Goal: Find specific page/section: Find specific page/section

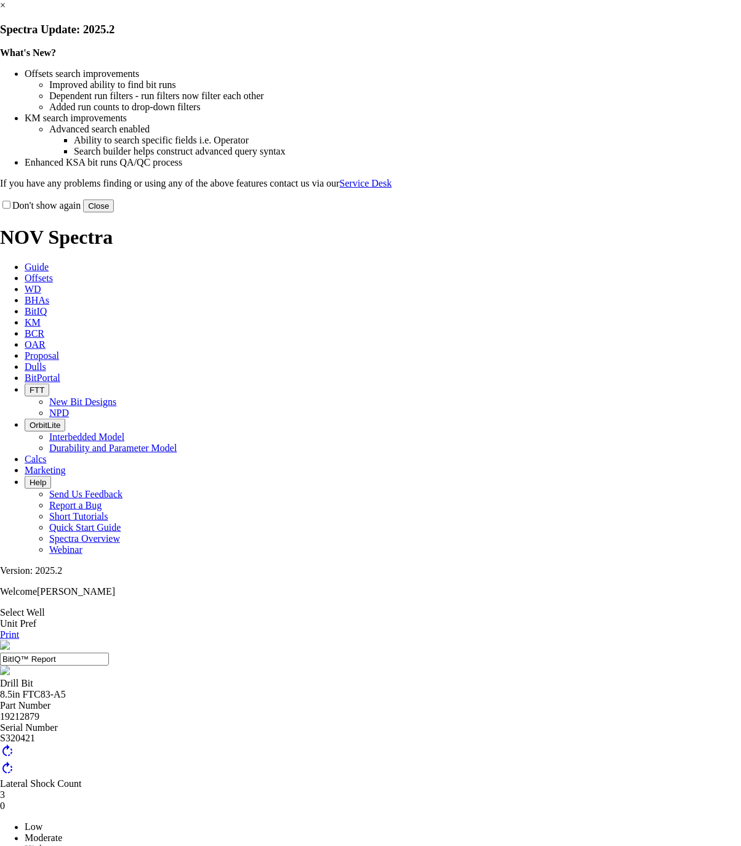
click at [114, 212] on button "Close" at bounding box center [98, 205] width 31 height 13
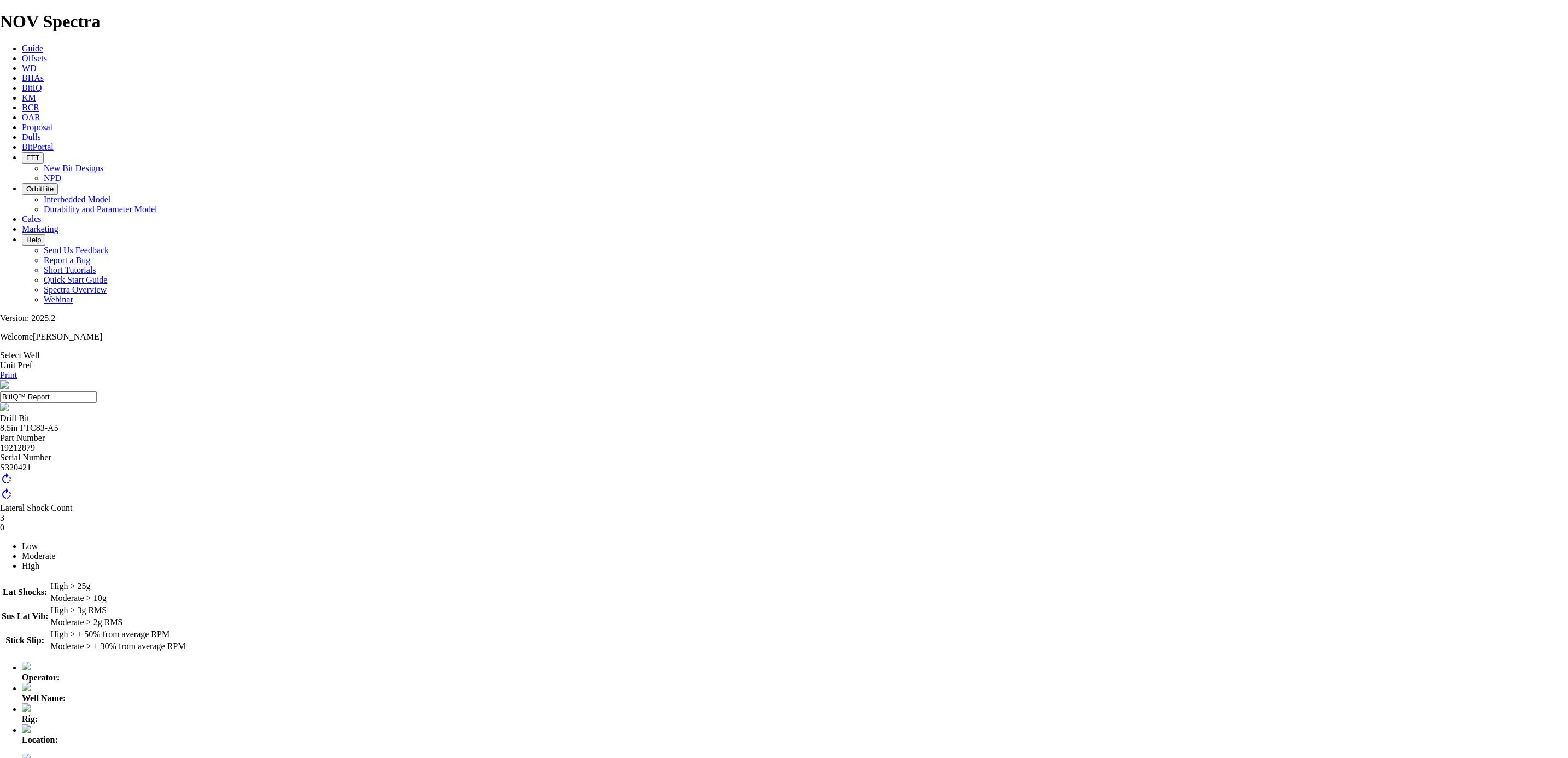
click at [42, 84] on link "BitIQ" at bounding box center [32, 88] width 20 height 9
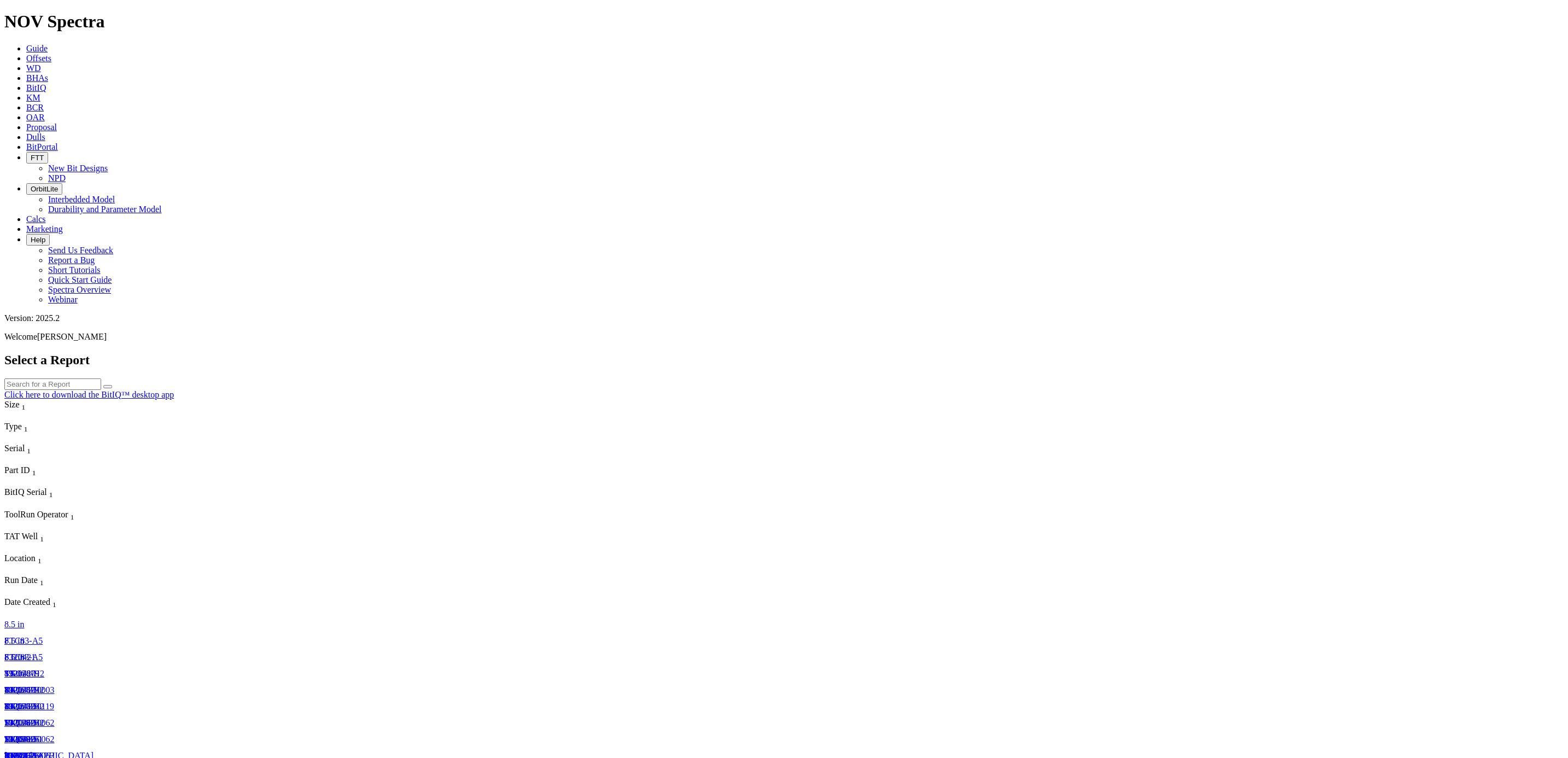
click at [39, 669] on link "19212879" at bounding box center [21, 674] width 35 height 9
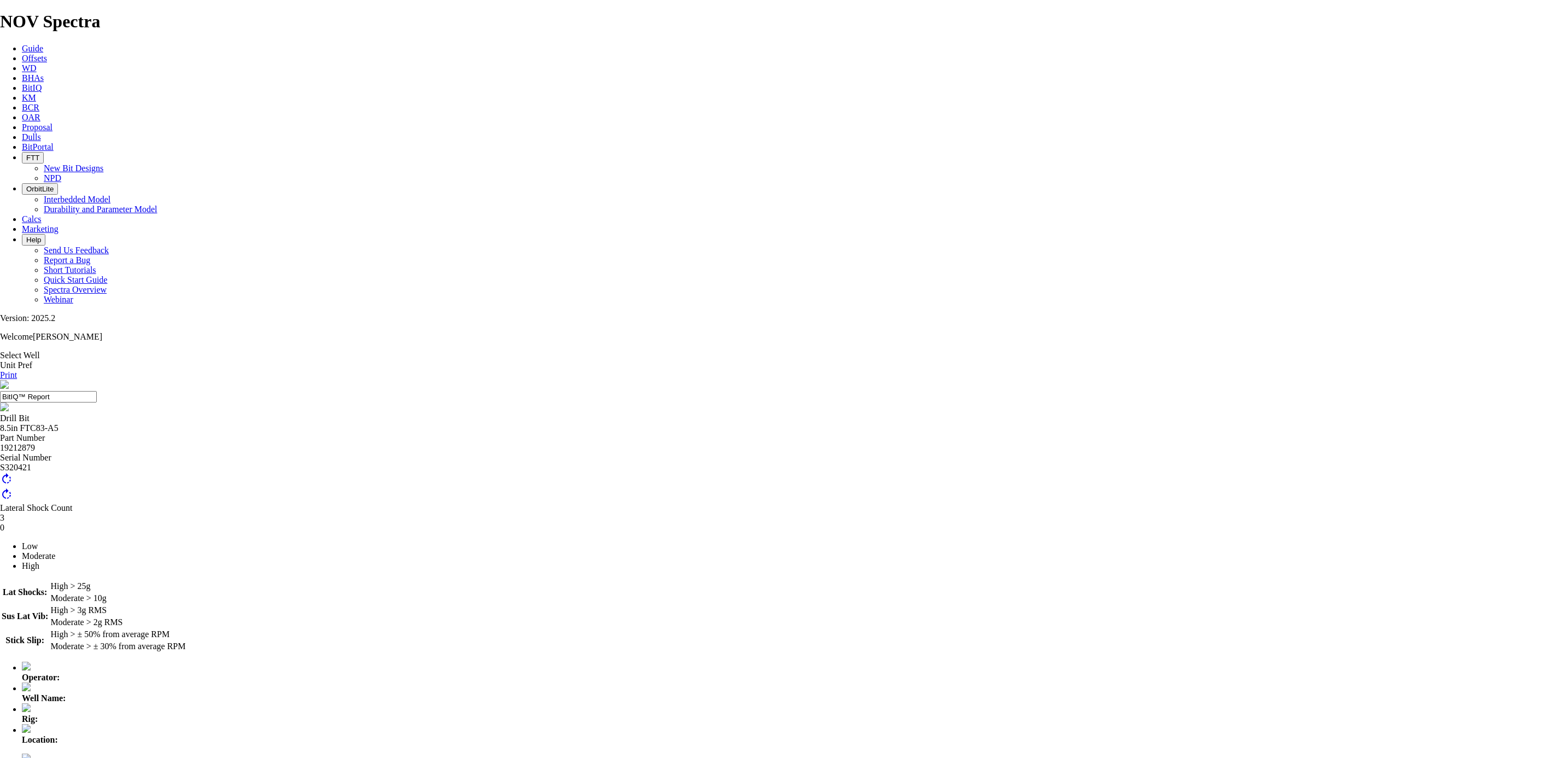
click at [40, 351] on link "Select Well" at bounding box center [20, 355] width 40 height 9
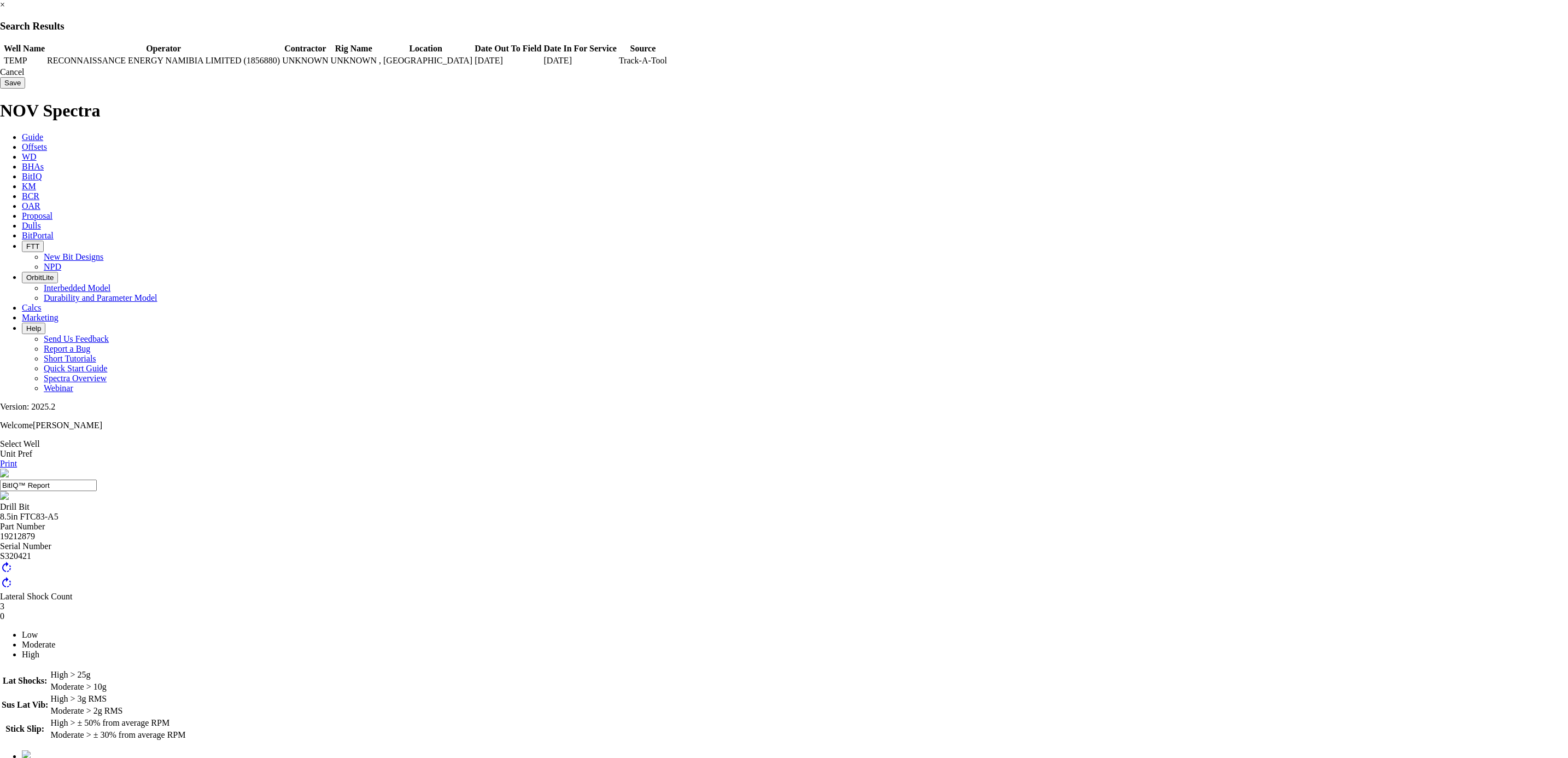
click at [2, 64] on td at bounding box center [1, 60] width 1 height 11
click at [25, 89] on input "Save" at bounding box center [12, 83] width 25 height 12
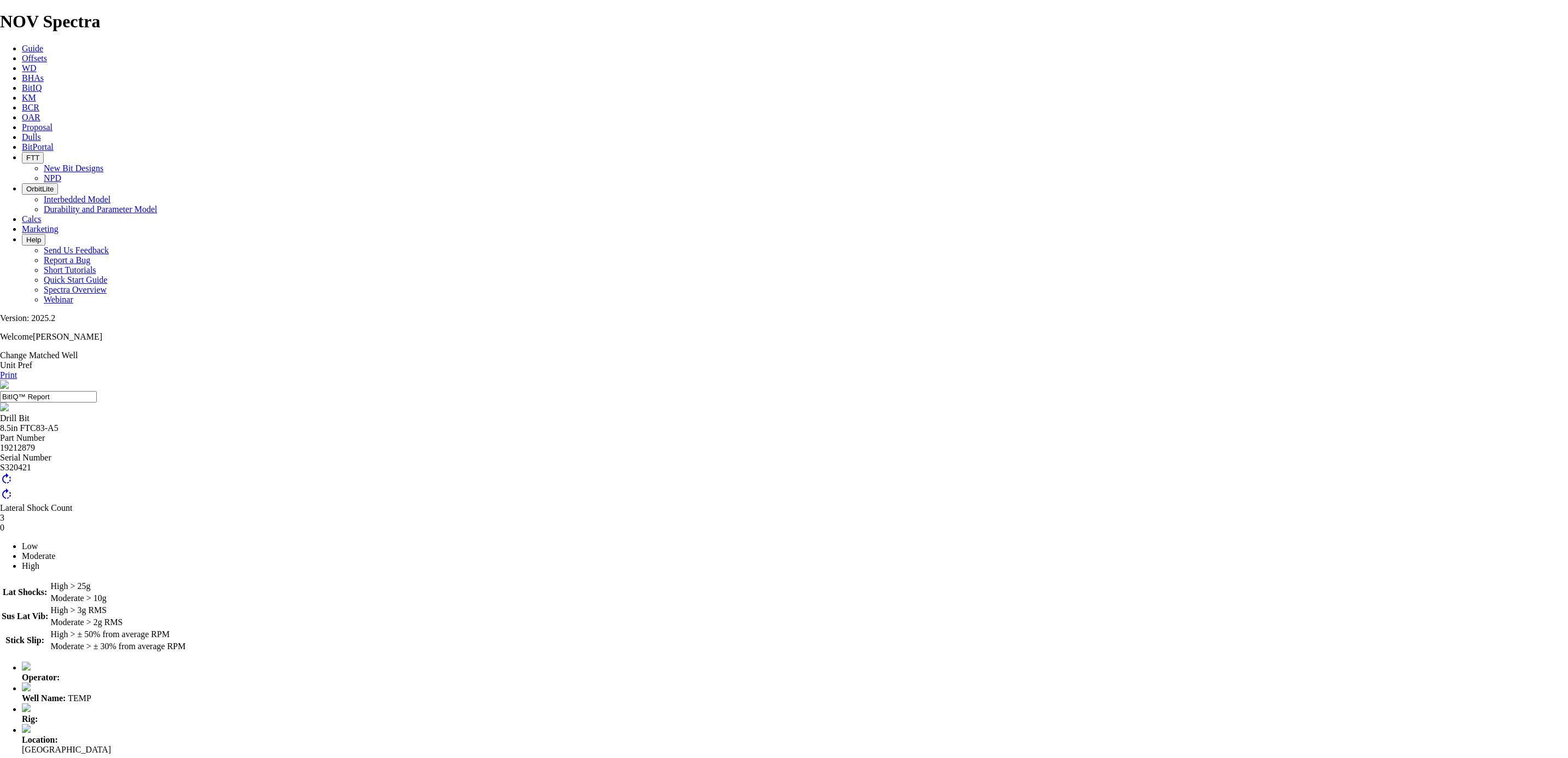
click at [77, 351] on link "Change Matched Well" at bounding box center [38, 355] width 77 height 9
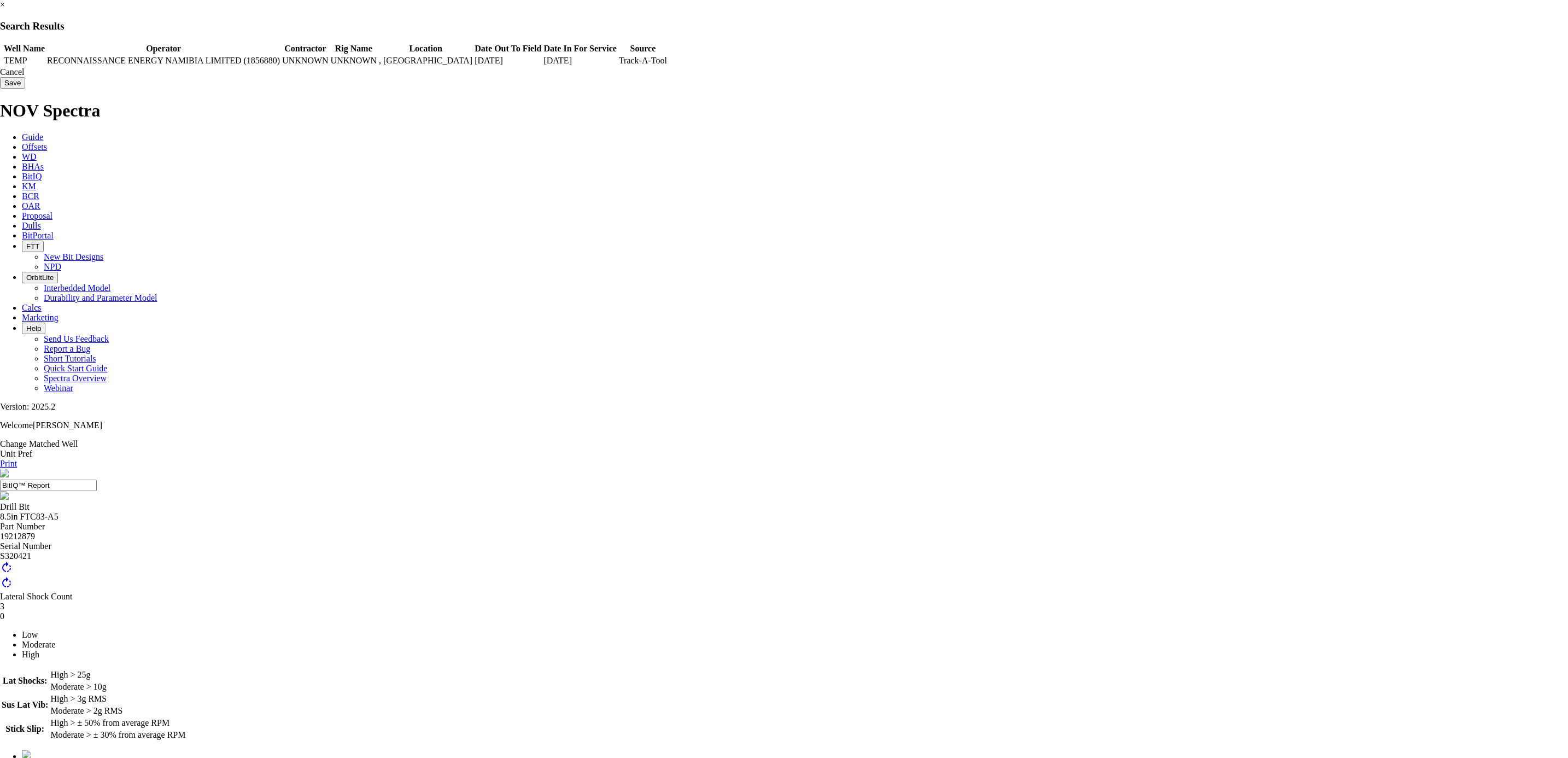
click at [5, 9] on link "×" at bounding box center [3, 4] width 5 height 9
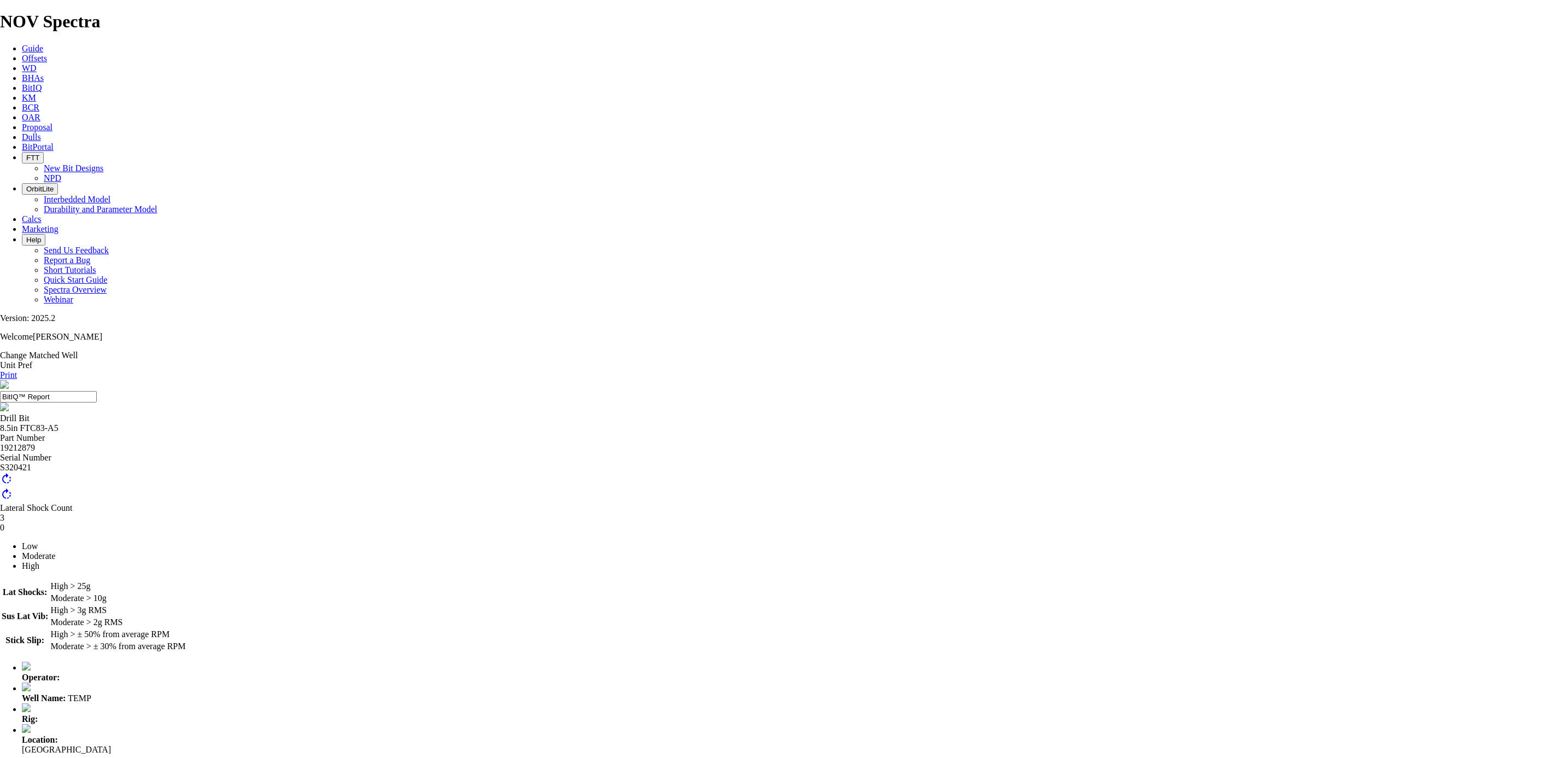
click at [42, 84] on span "BitIQ" at bounding box center [32, 88] width 20 height 9
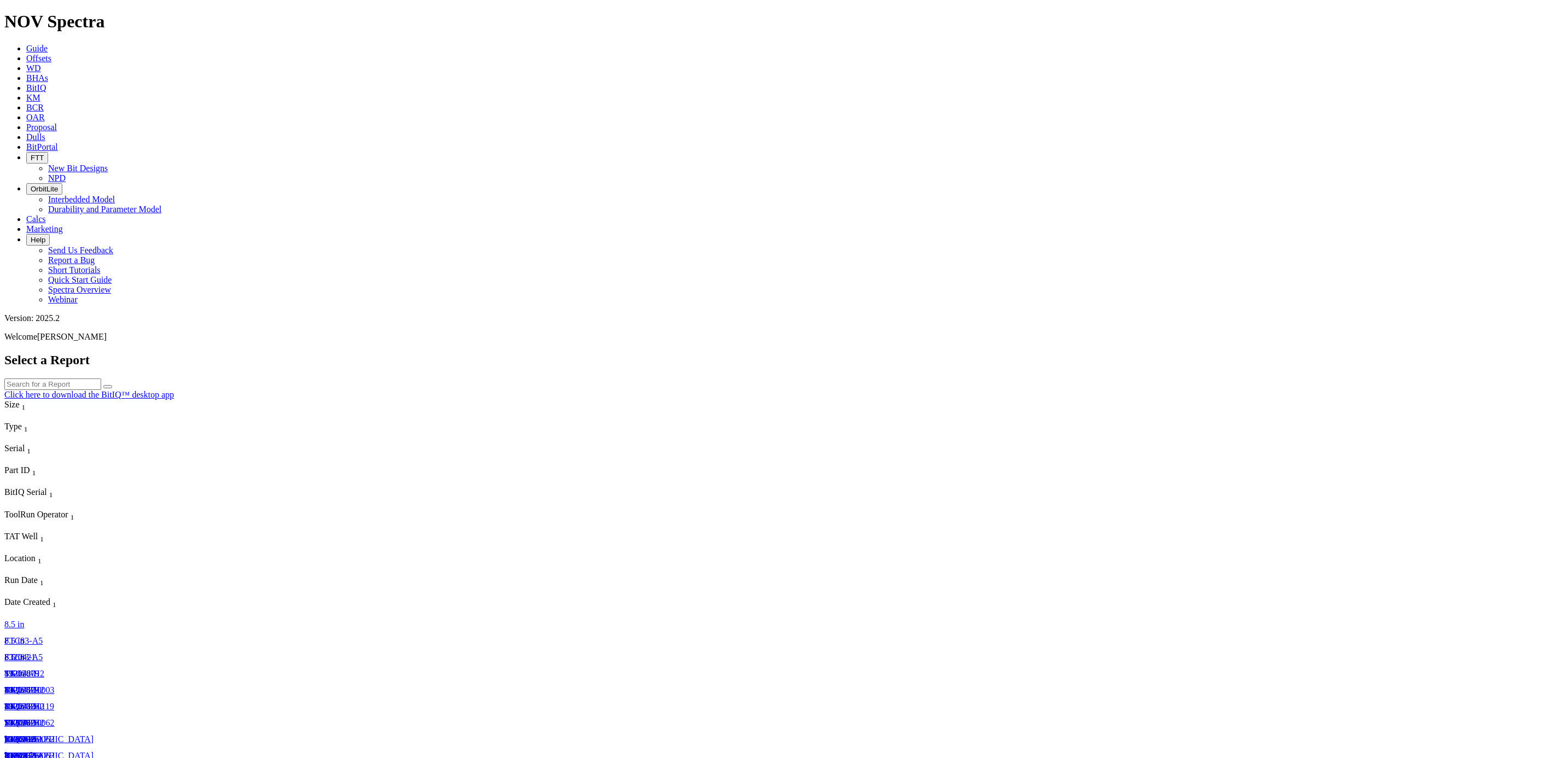
click at [36, 669] on span "S320420" at bounding box center [20, 674] width 31 height 9
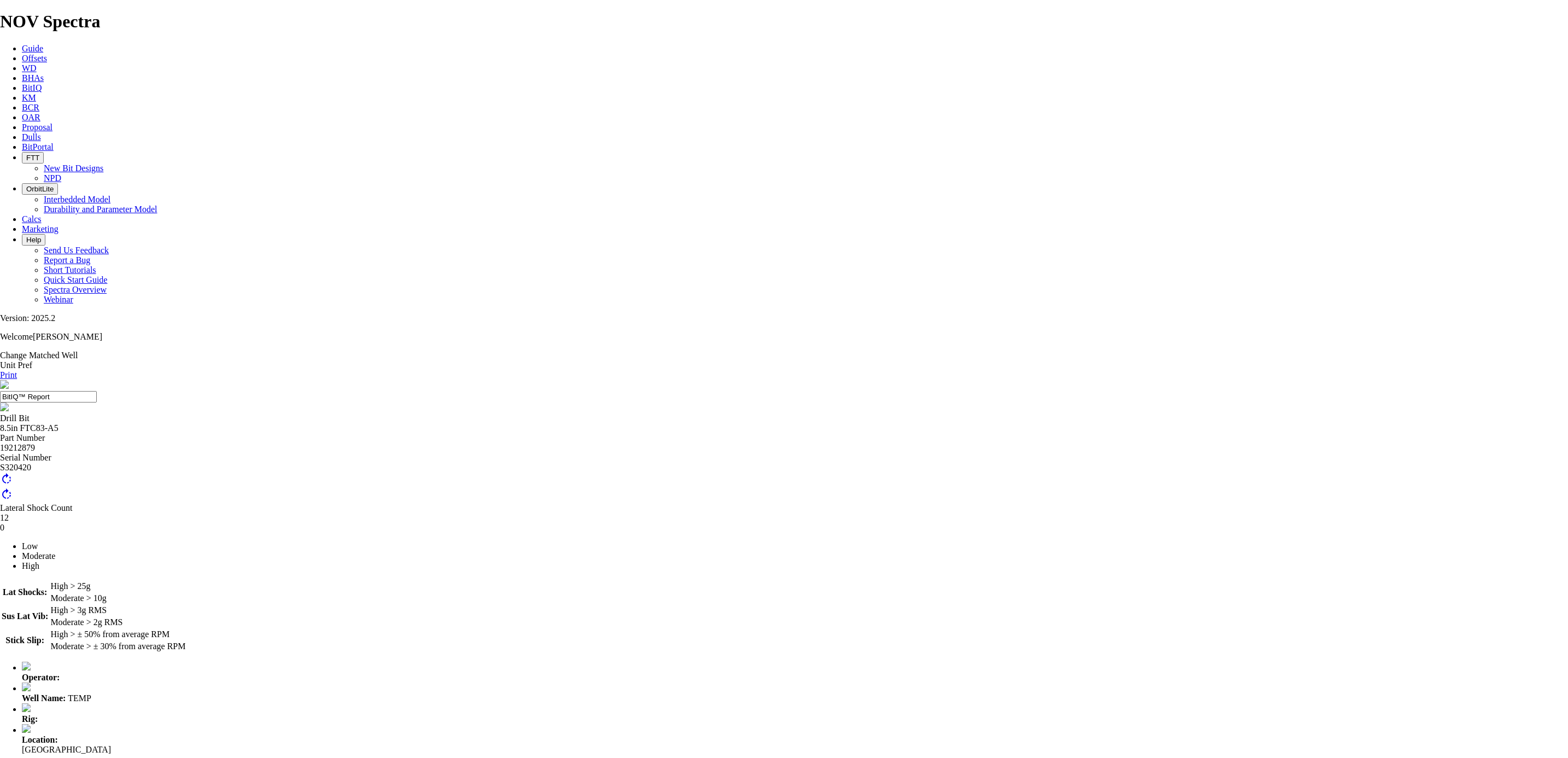
click at [77, 351] on link "Change Matched Well" at bounding box center [38, 355] width 77 height 9
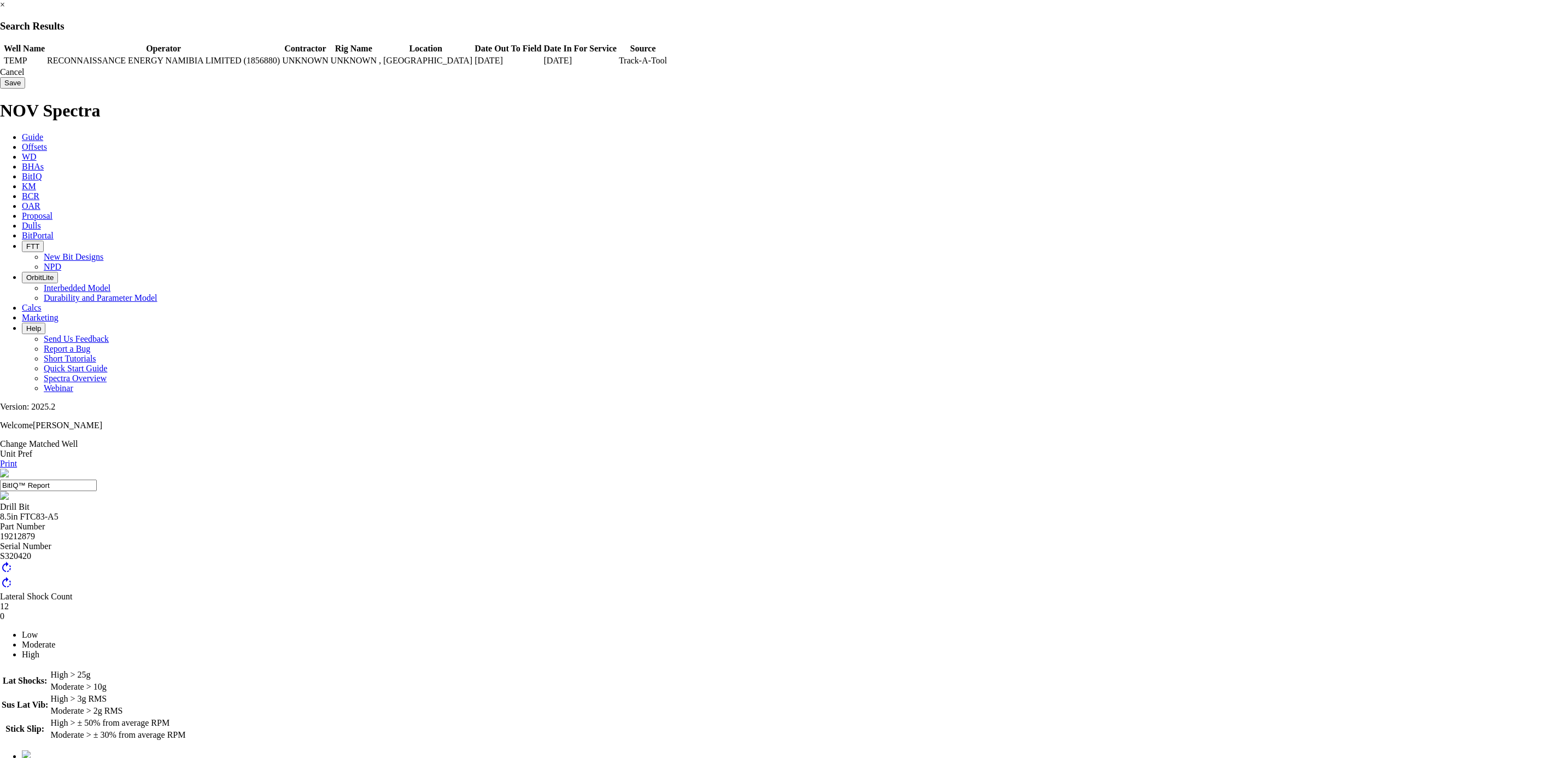
click at [5, 9] on link "×" at bounding box center [3, 4] width 5 height 9
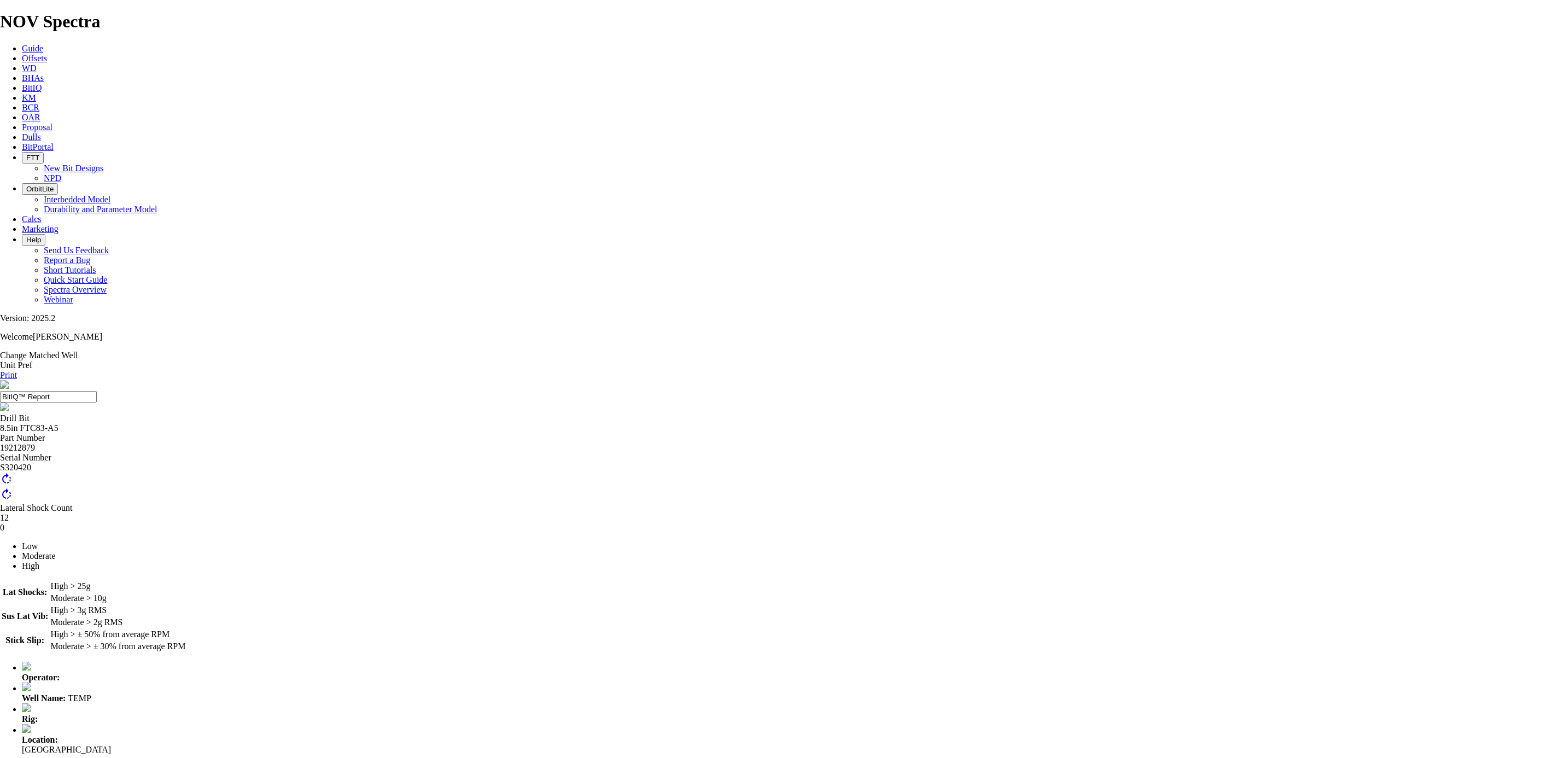
click at [42, 84] on link "BitIQ" at bounding box center [32, 88] width 20 height 9
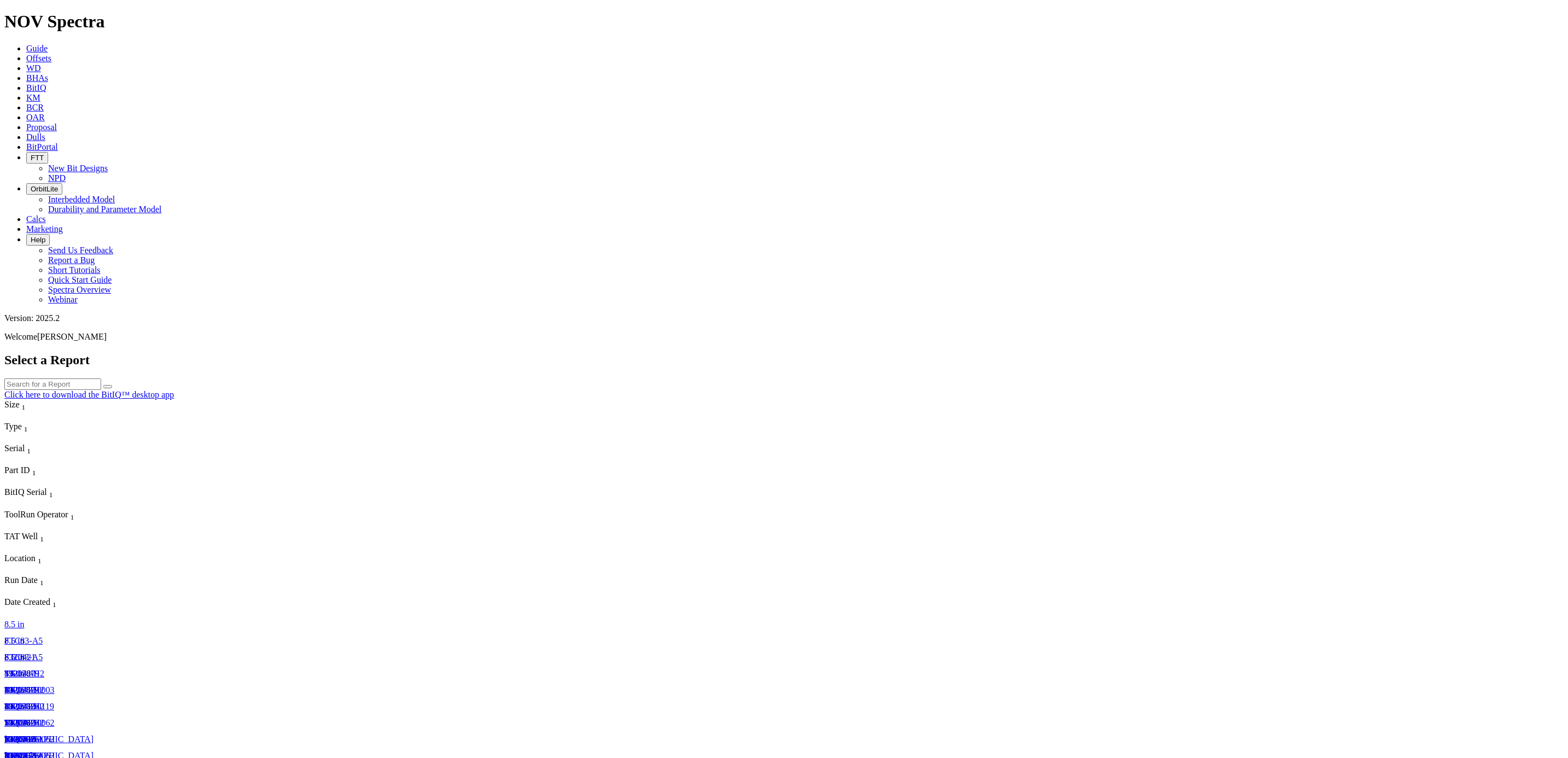
click at [36, 685] on span "S320419" at bounding box center [20, 690] width 31 height 9
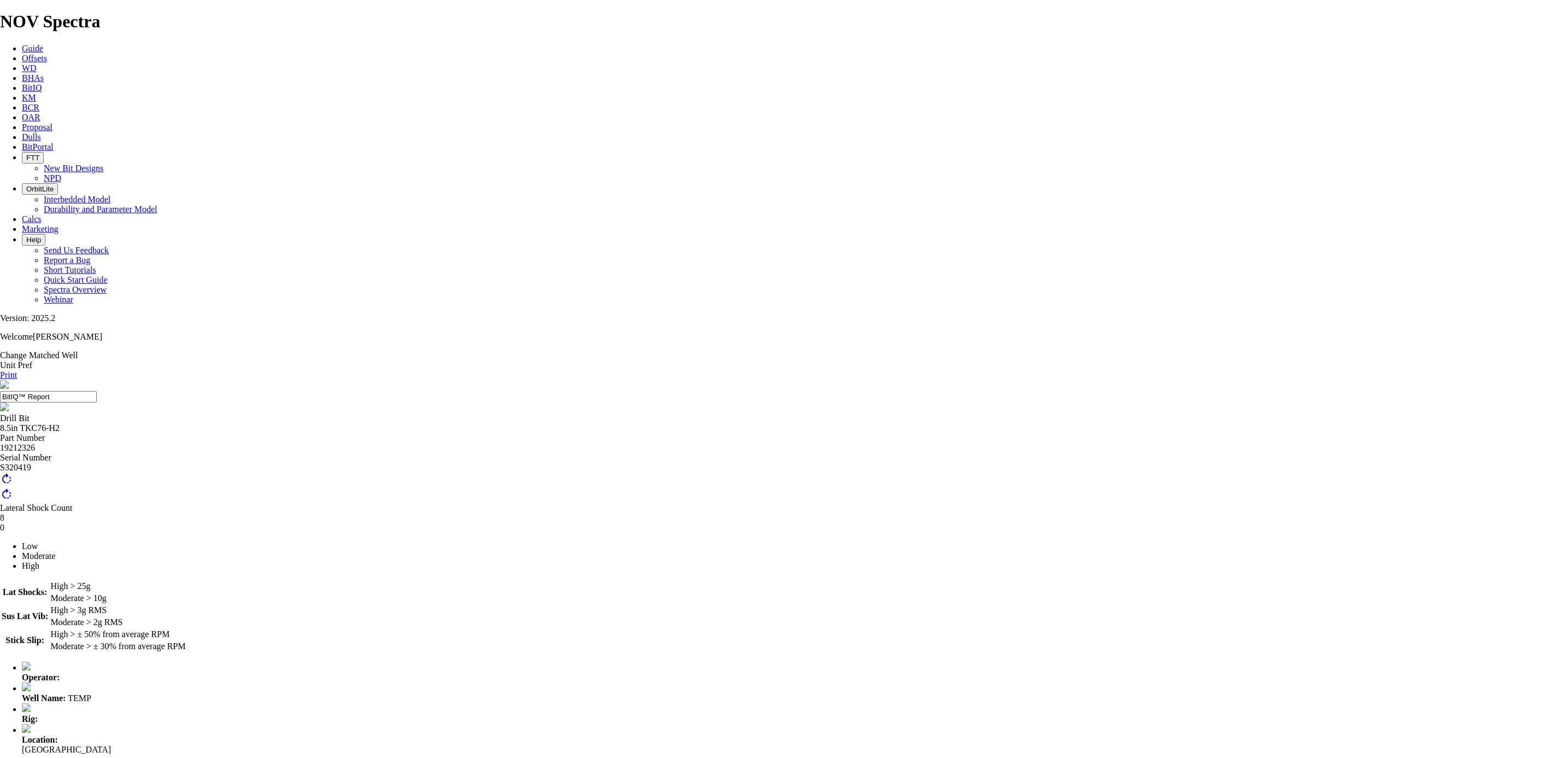
click at [77, 351] on link "Change Matched Well" at bounding box center [38, 355] width 77 height 9
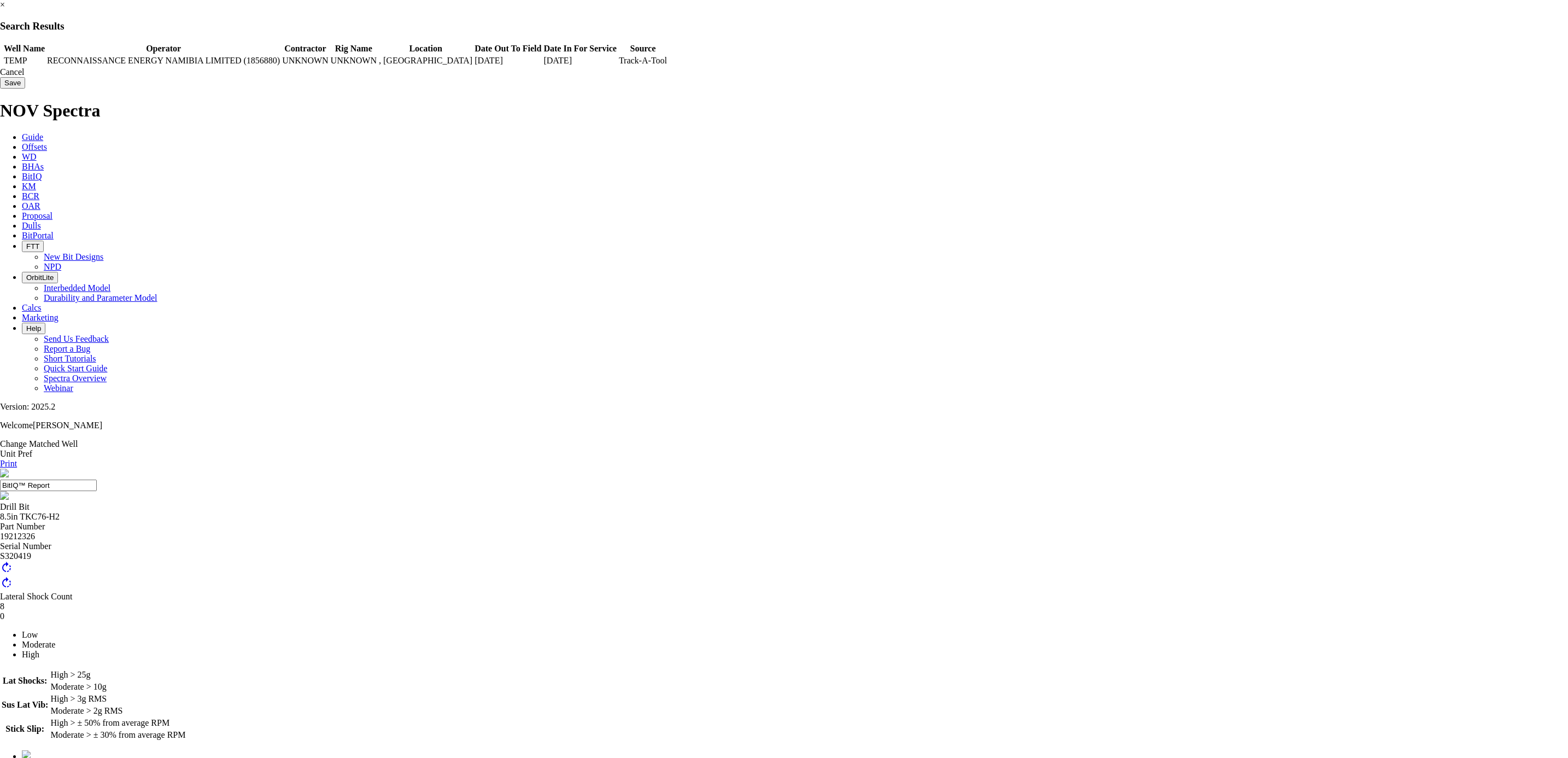
click at [5, 9] on link "×" at bounding box center [3, 4] width 5 height 9
